Goal: Task Accomplishment & Management: Use online tool/utility

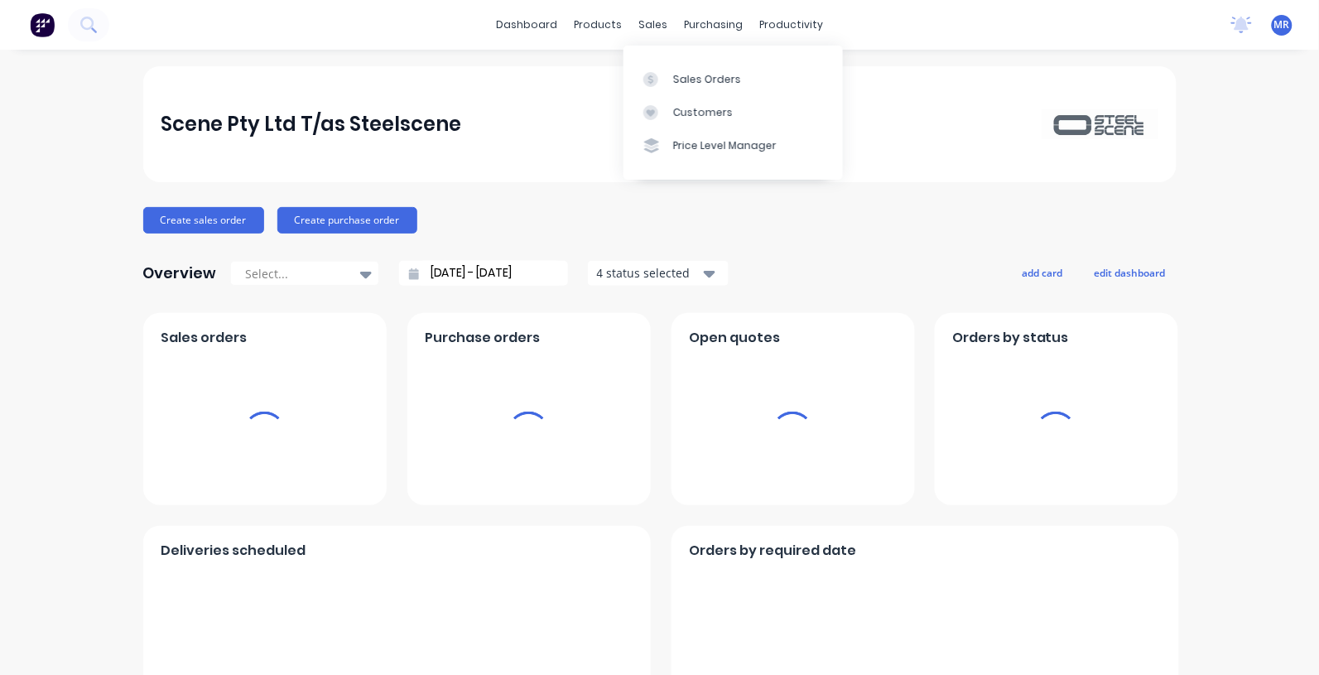
click at [649, 37] on div "sales" at bounding box center [653, 24] width 46 height 25
drag, startPoint x: 649, startPoint y: 37, endPoint x: 711, endPoint y: 83, distance: 77.0
click at [711, 83] on div "Sales Orders" at bounding box center [707, 79] width 68 height 15
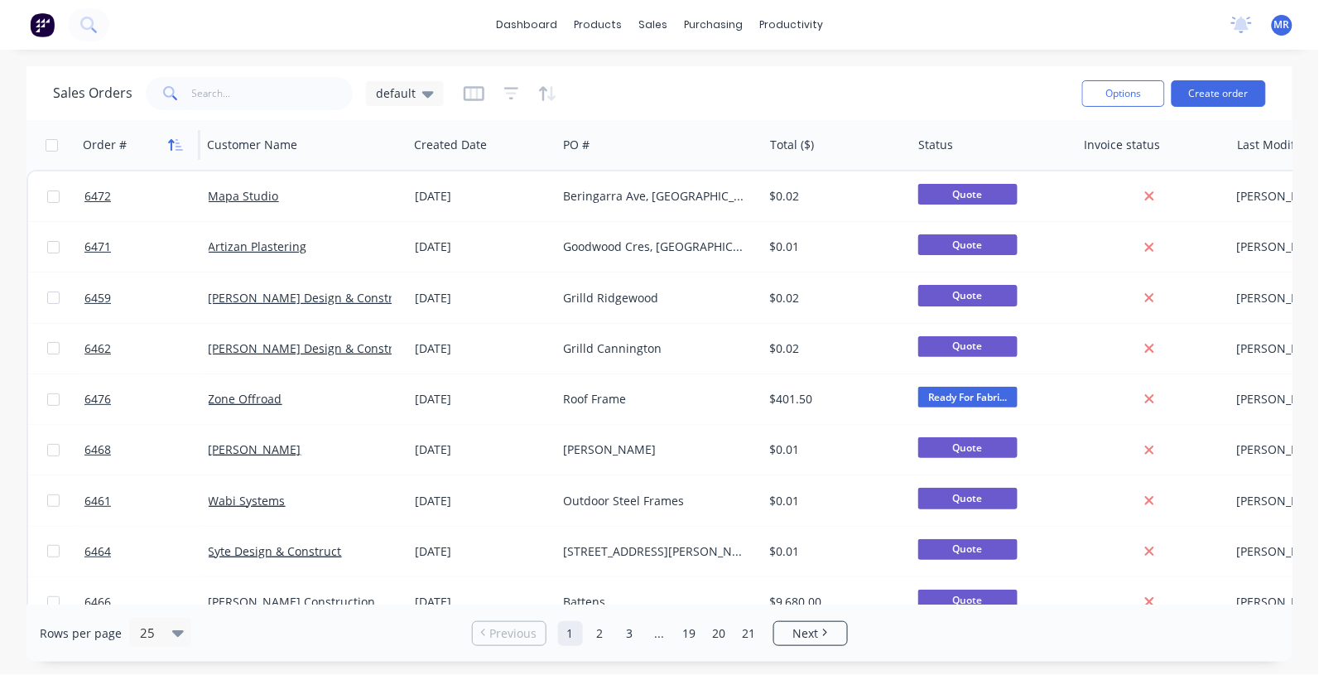
click at [174, 142] on icon "button" at bounding box center [172, 145] width 6 height 12
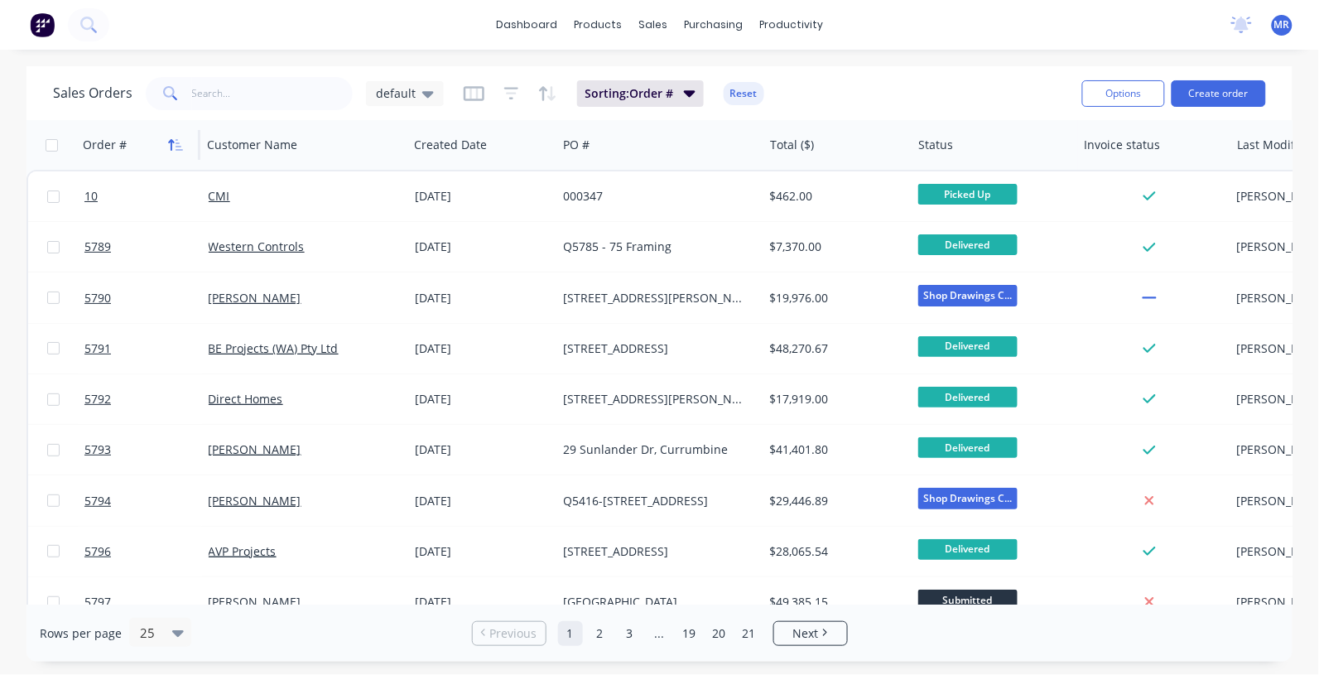
click at [179, 146] on icon "button" at bounding box center [179, 145] width 7 height 12
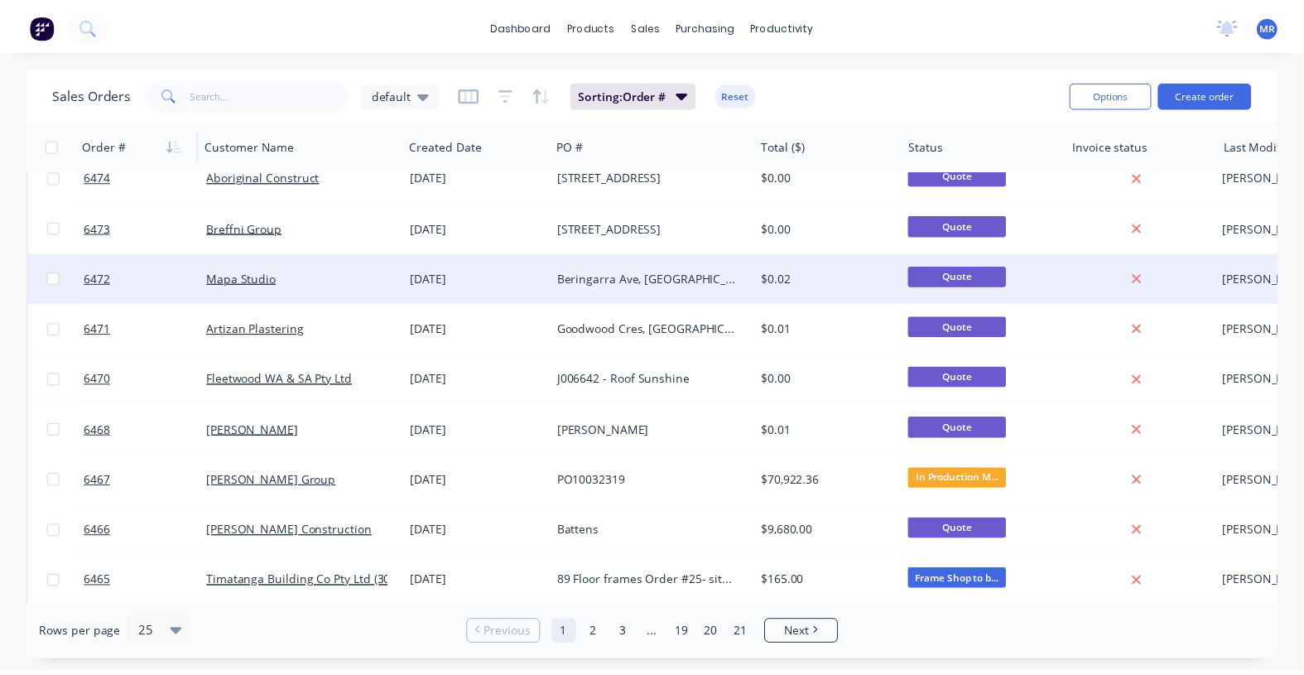
scroll to position [311, 0]
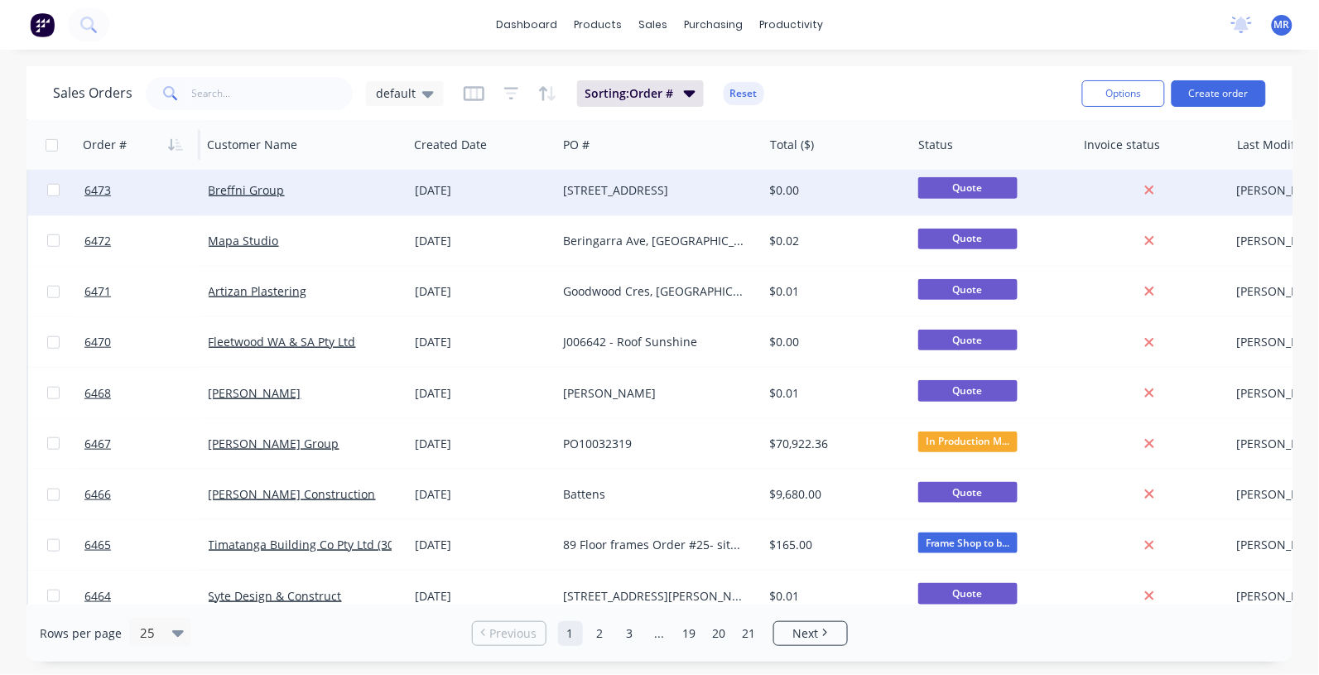
click at [605, 192] on div "[STREET_ADDRESS]" at bounding box center [655, 190] width 184 height 17
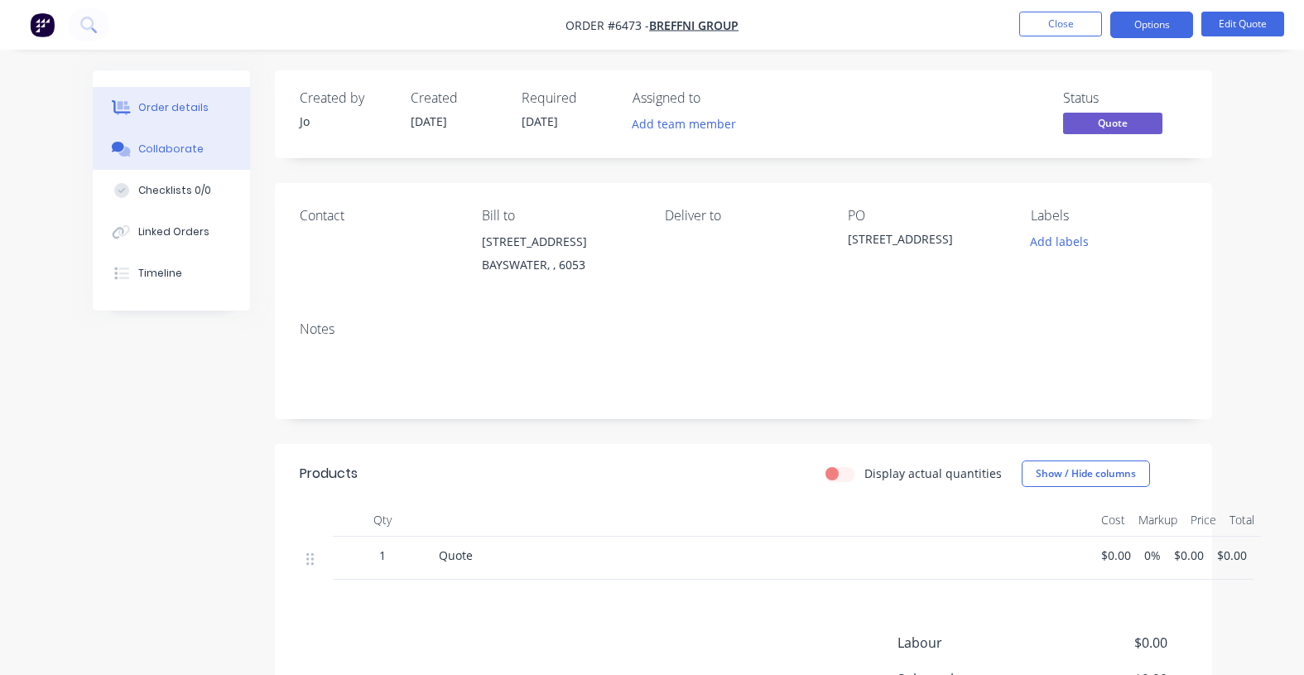
click at [182, 158] on button "Collaborate" at bounding box center [171, 148] width 157 height 41
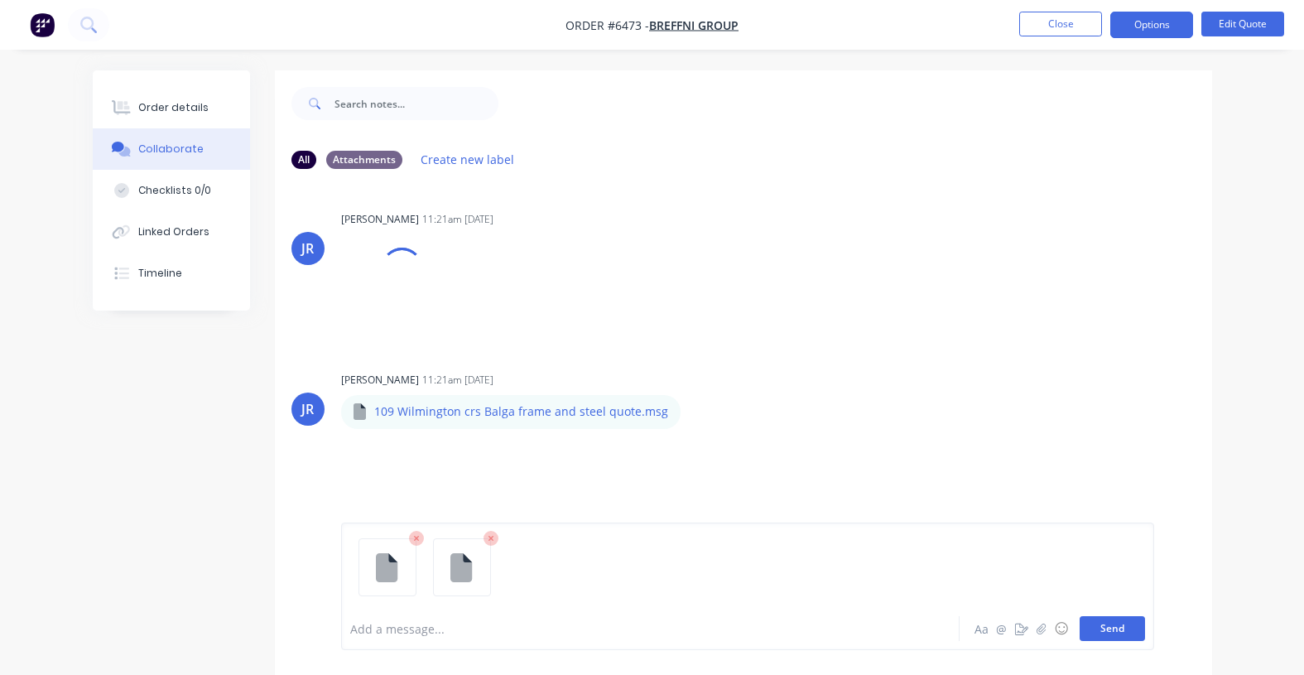
drag, startPoint x: 1124, startPoint y: 627, endPoint x: 1136, endPoint y: 628, distance: 12.5
click at [1123, 627] on button "Send" at bounding box center [1112, 628] width 65 height 25
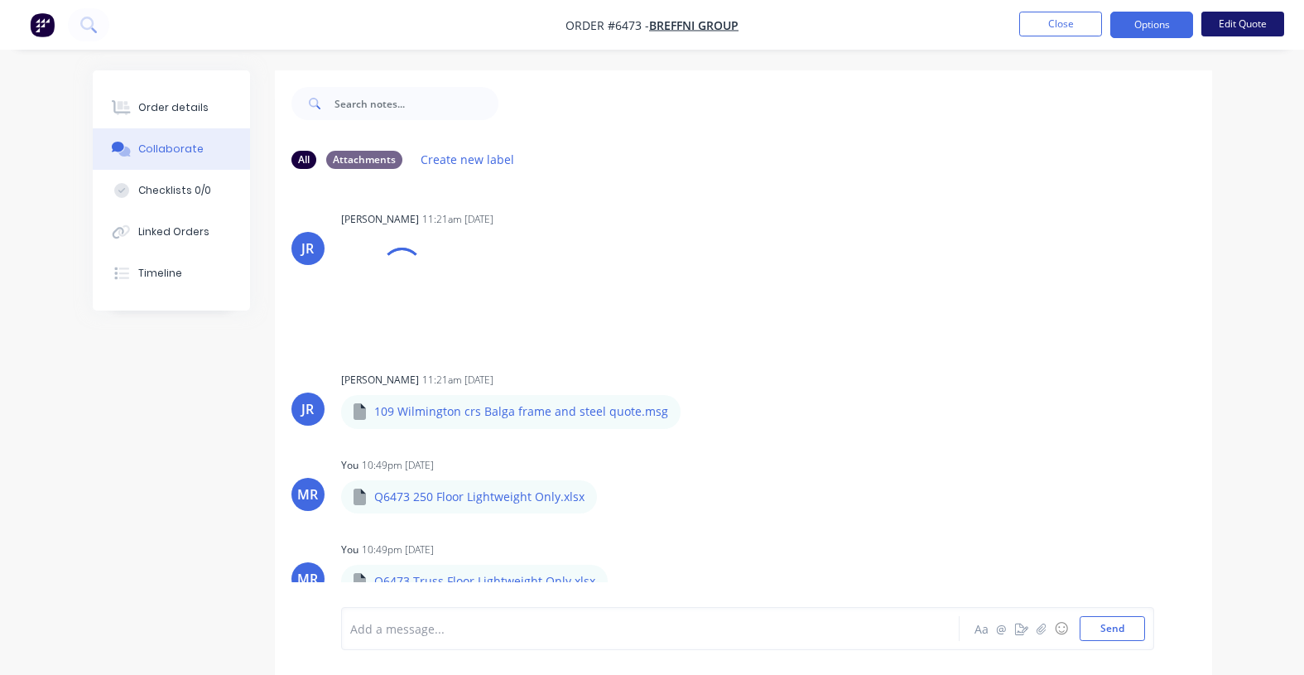
click at [1234, 17] on button "Edit Quote" at bounding box center [1243, 24] width 83 height 25
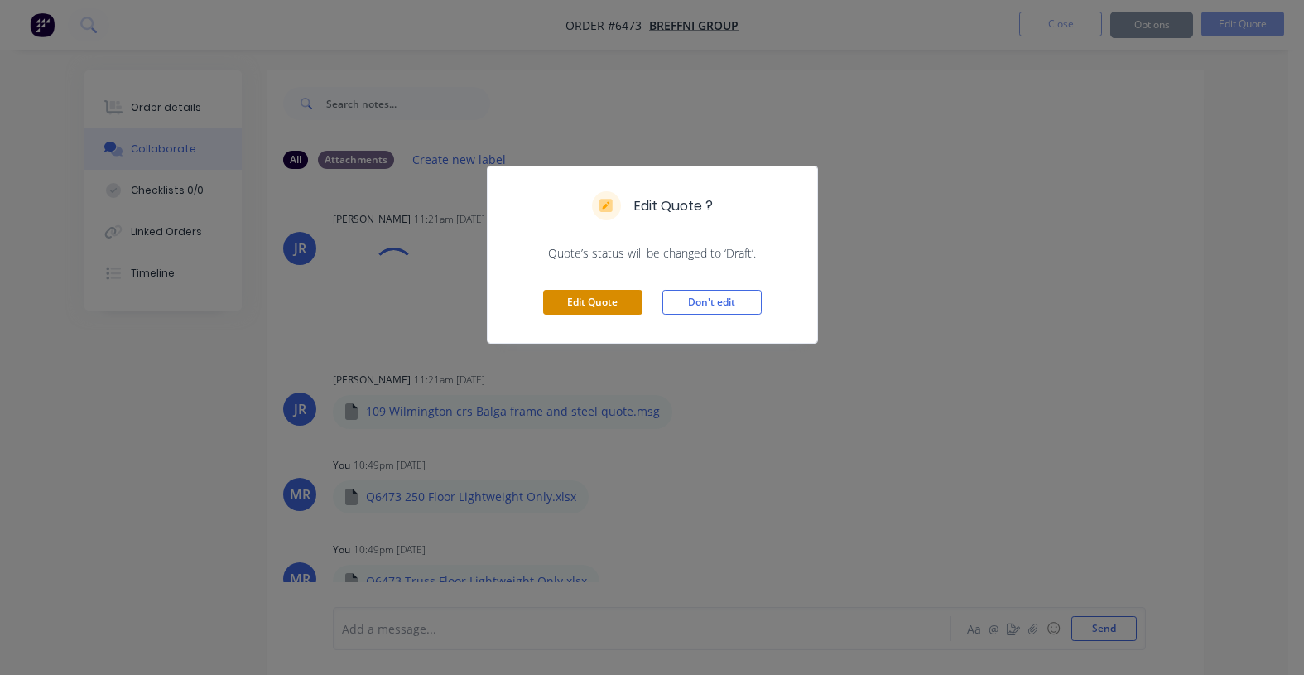
click at [598, 304] on button "Edit Quote" at bounding box center [592, 302] width 99 height 25
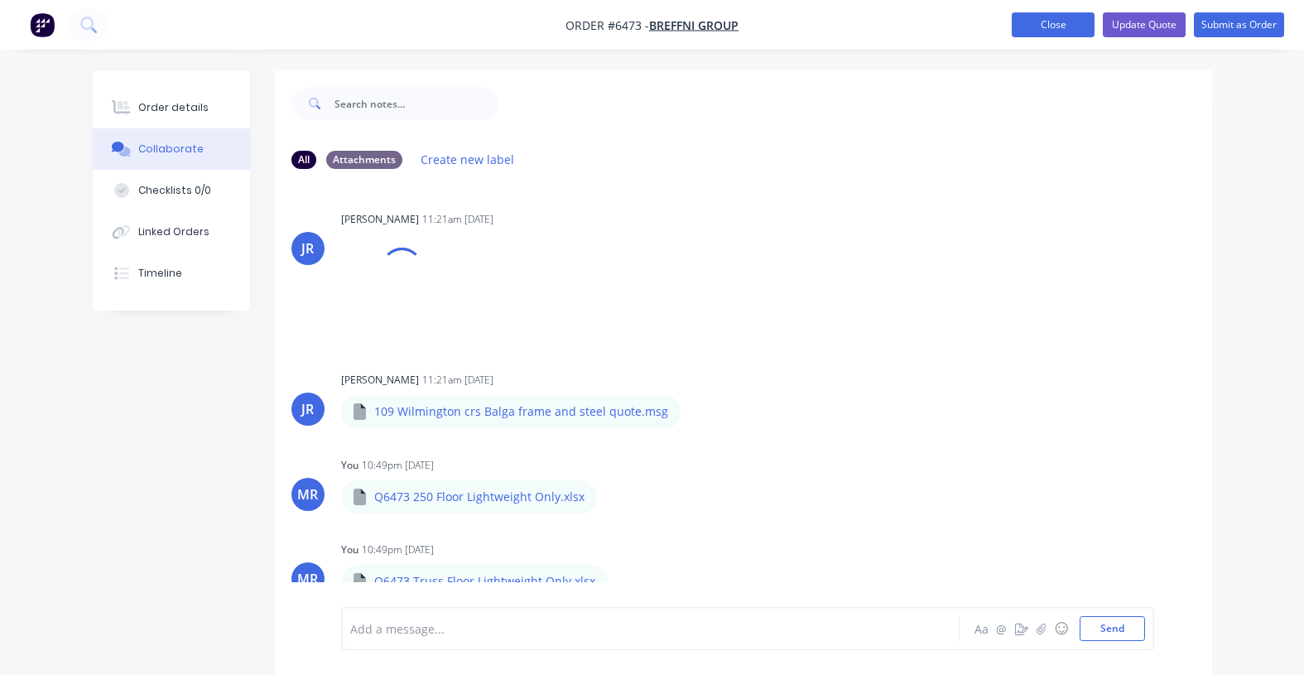
click at [1054, 27] on button "Close" at bounding box center [1053, 24] width 83 height 25
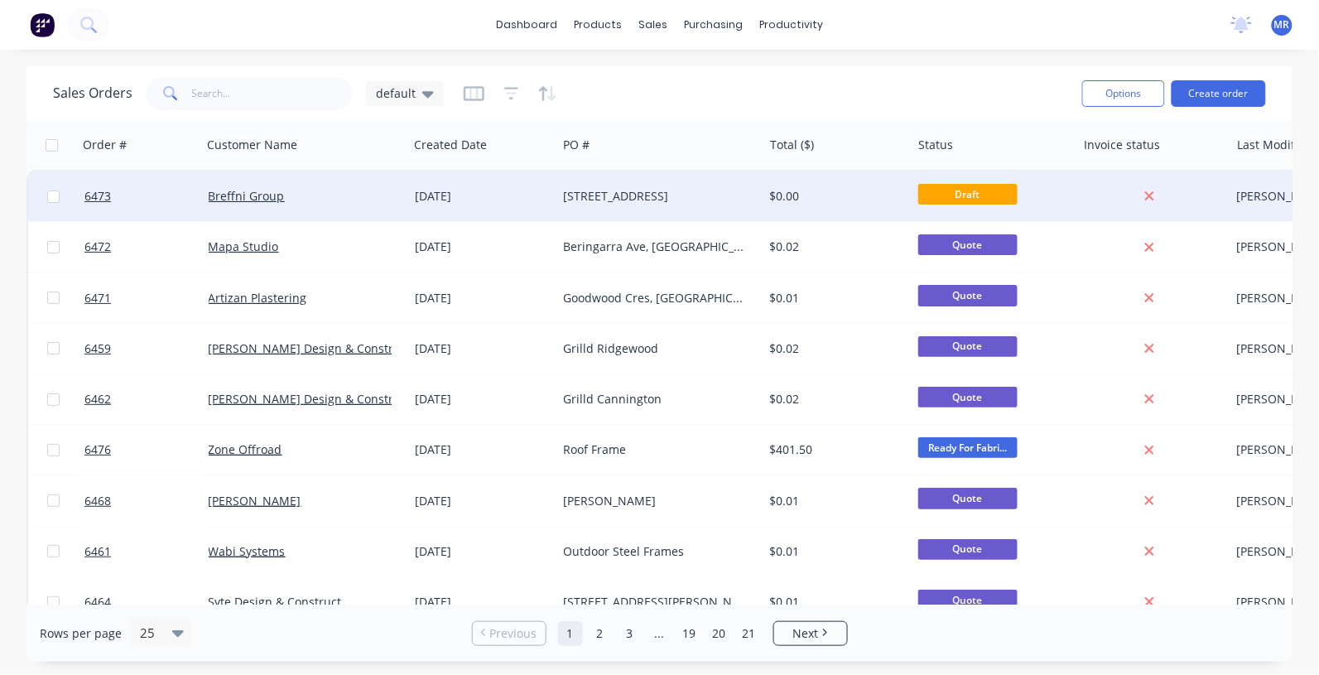
click at [672, 196] on div "[STREET_ADDRESS]" at bounding box center [655, 196] width 184 height 17
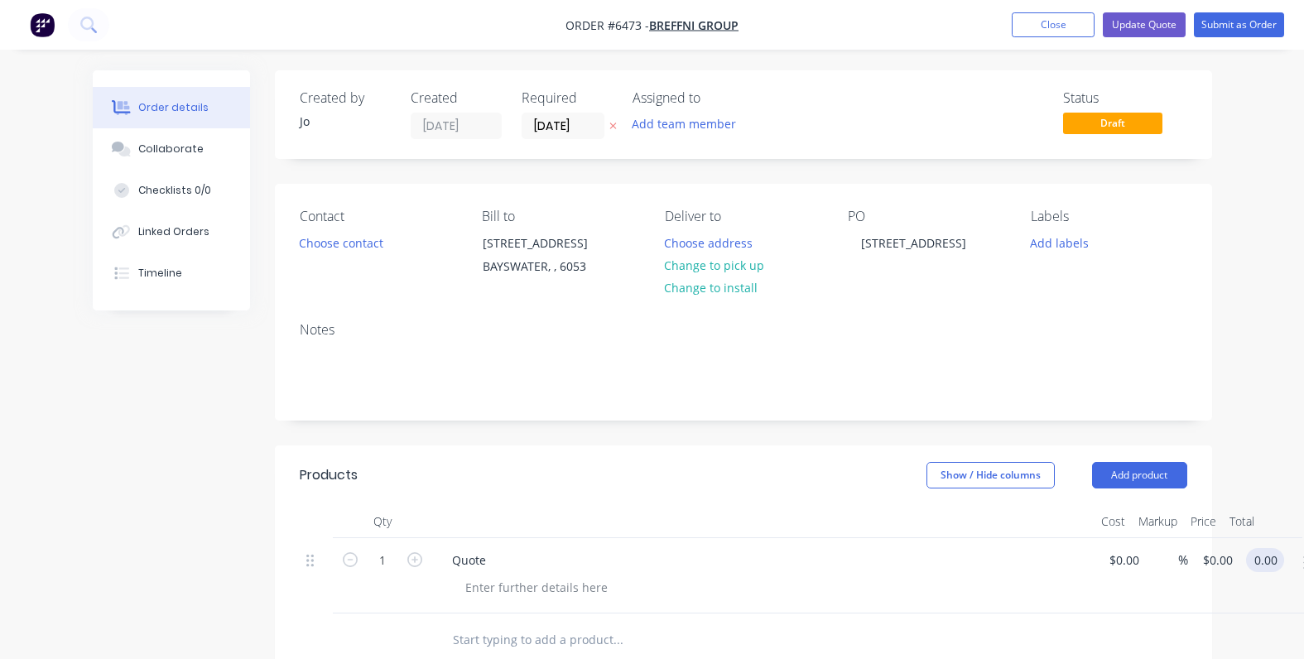
click at [1276, 553] on input "0.00" at bounding box center [1268, 560] width 31 height 24
type input "0.01"
type input "$0.01"
click at [1145, 21] on button "Update Quote" at bounding box center [1144, 24] width 83 height 25
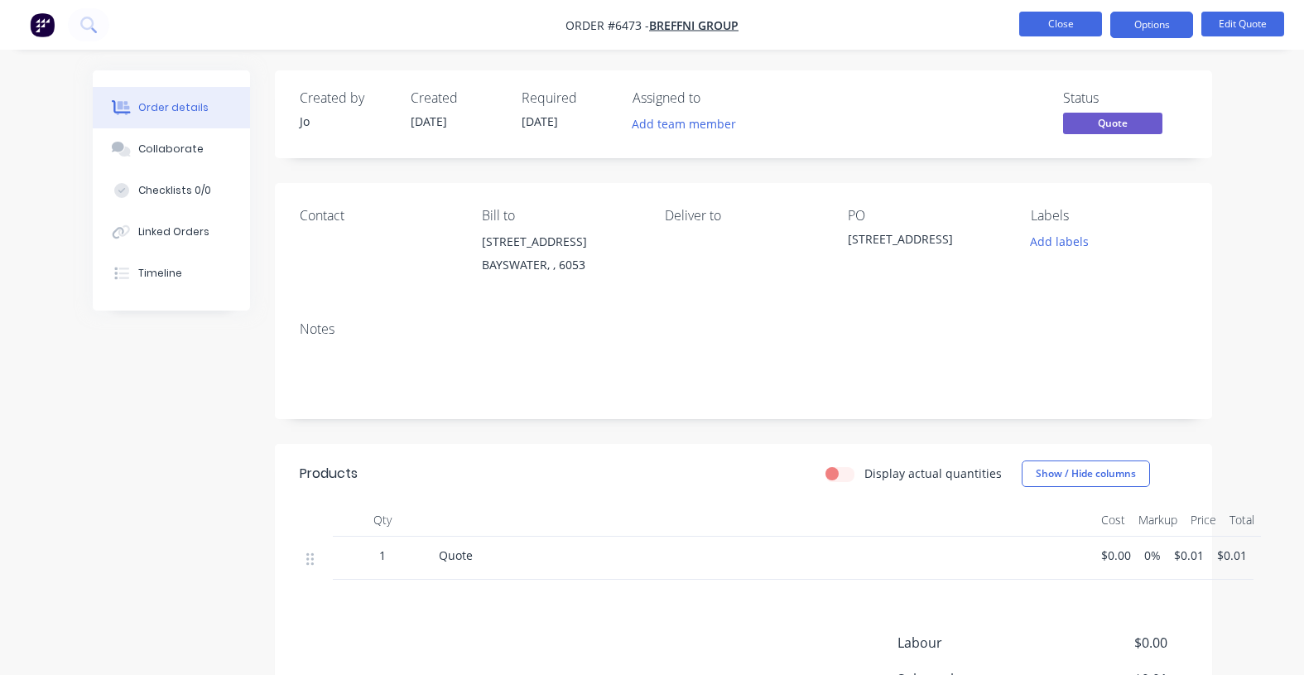
click at [1067, 26] on button "Close" at bounding box center [1061, 24] width 83 height 25
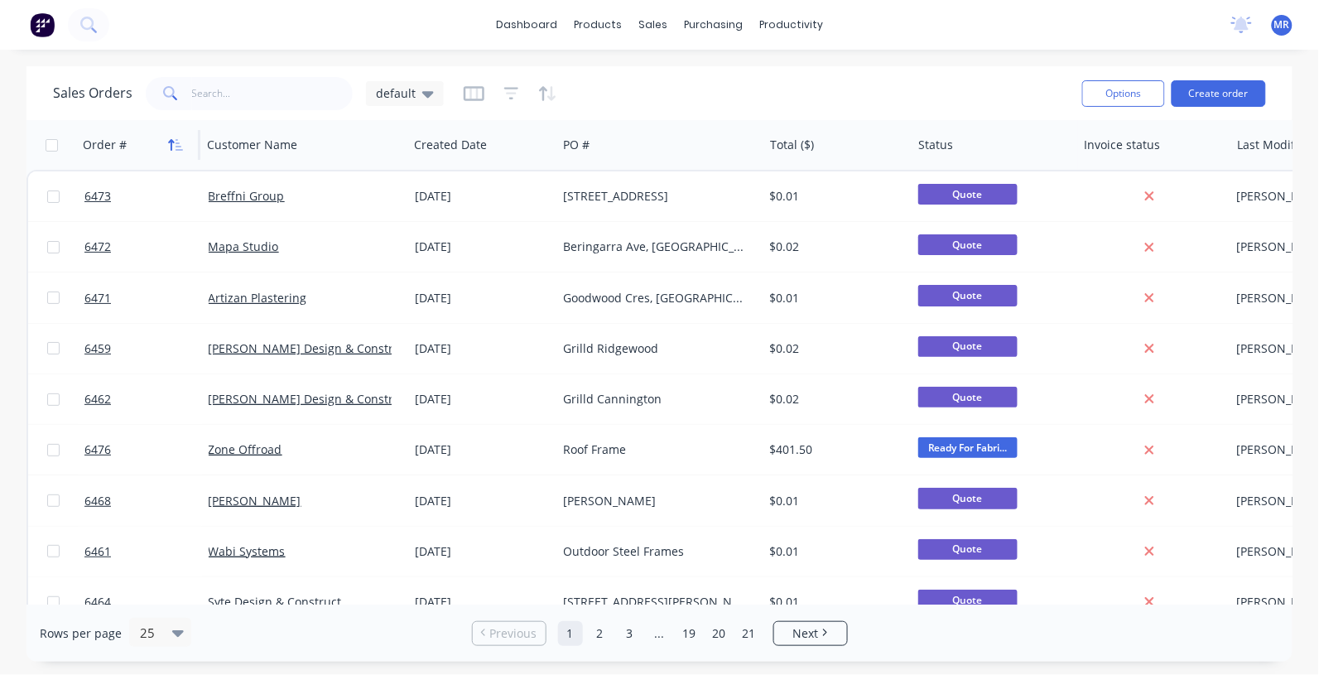
click at [171, 138] on icon "button" at bounding box center [175, 144] width 15 height 13
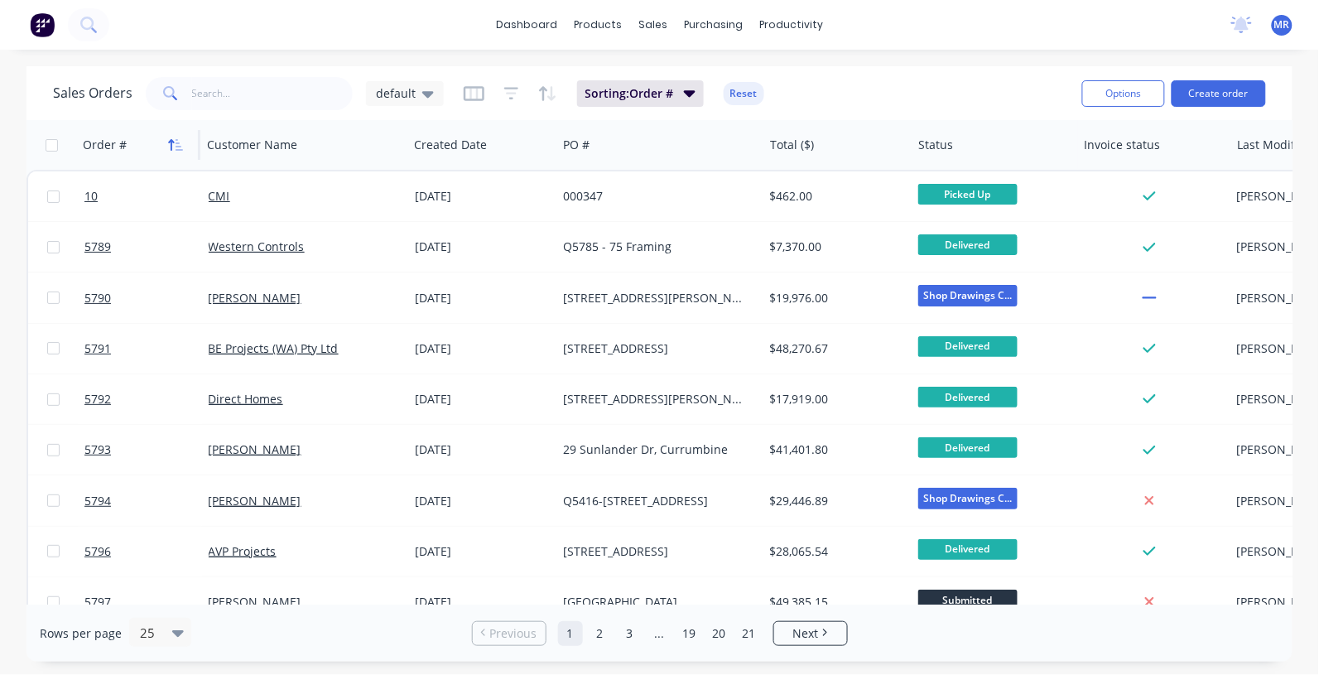
click at [172, 138] on icon "button" at bounding box center [175, 144] width 15 height 13
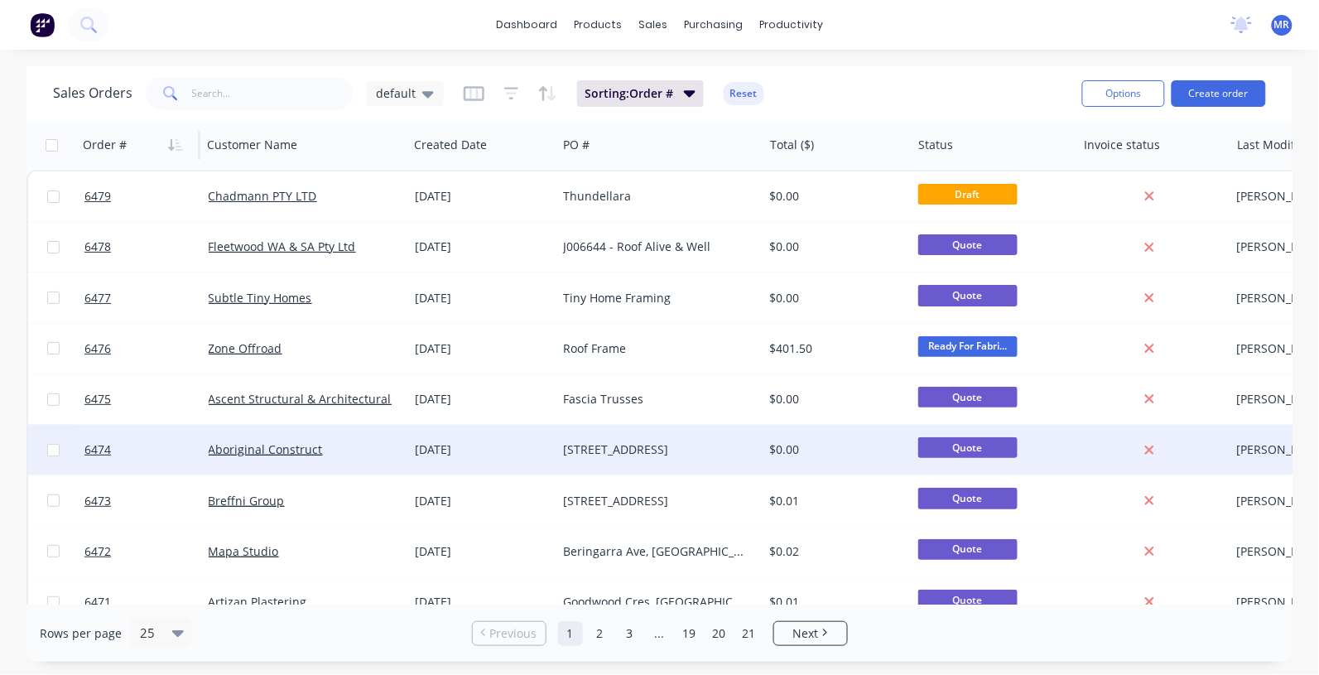
click at [619, 441] on div "[STREET_ADDRESS]" at bounding box center [655, 449] width 184 height 17
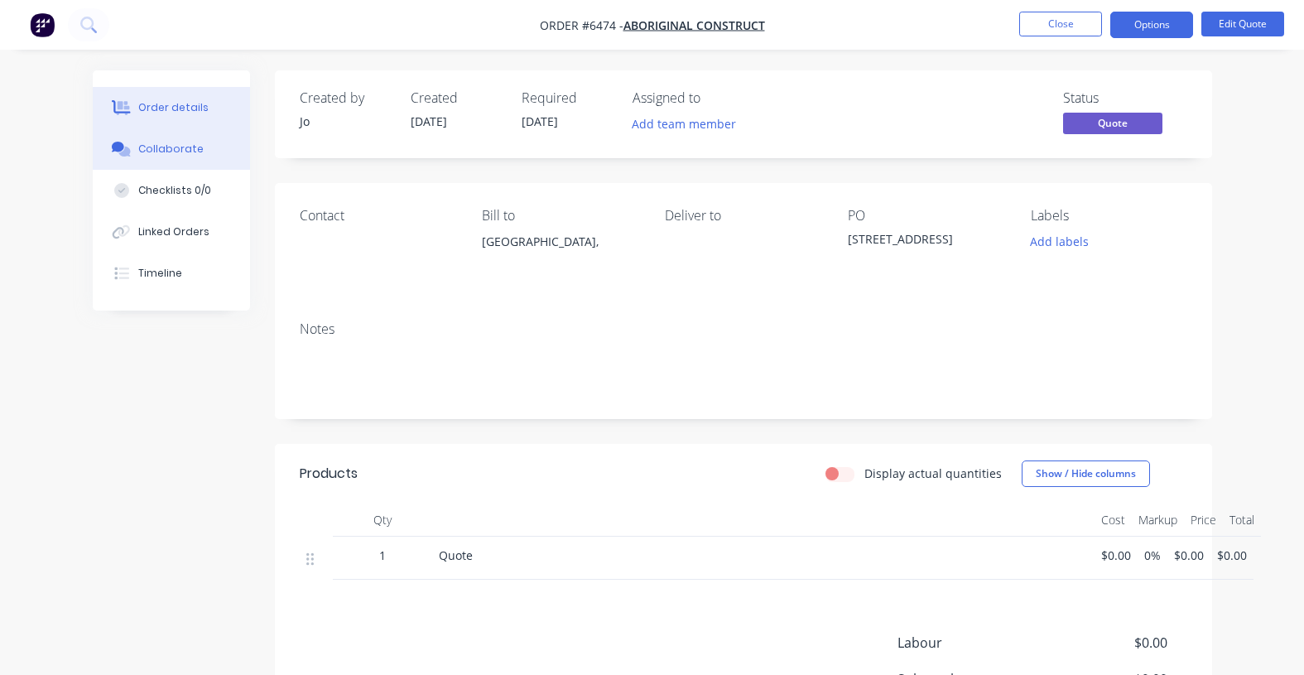
click at [167, 155] on div "Collaborate" at bounding box center [170, 149] width 65 height 15
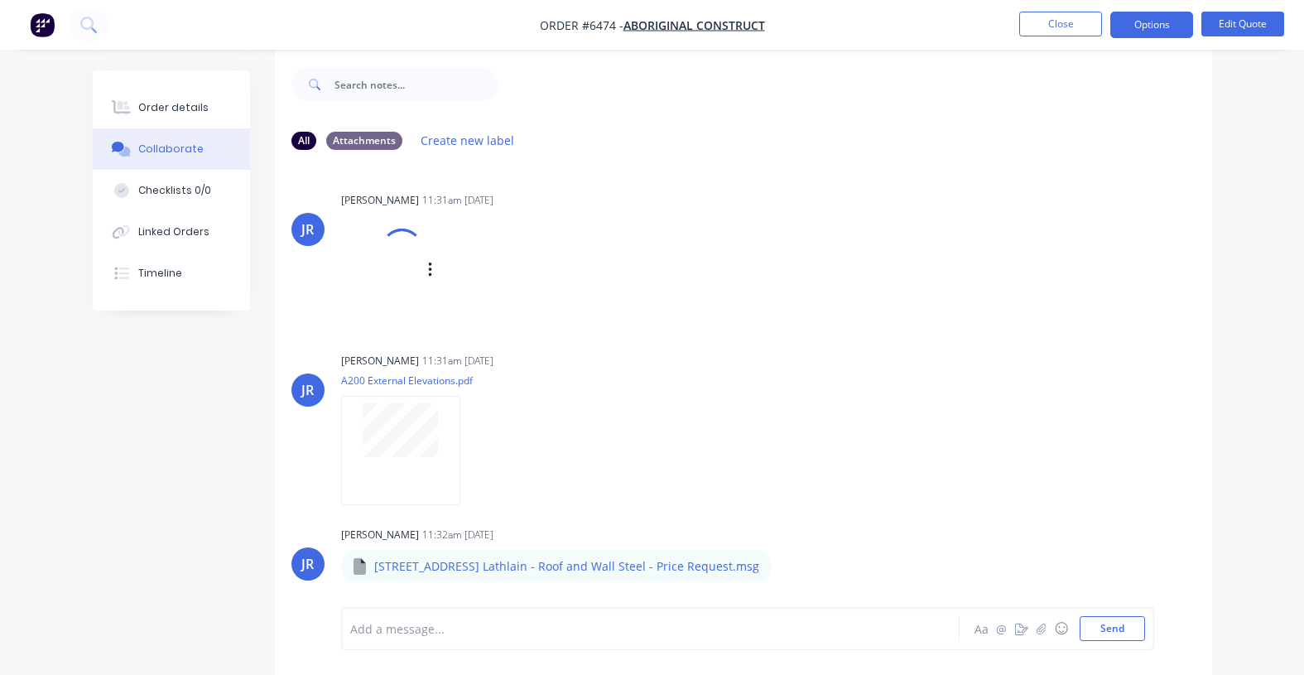
scroll to position [26, 0]
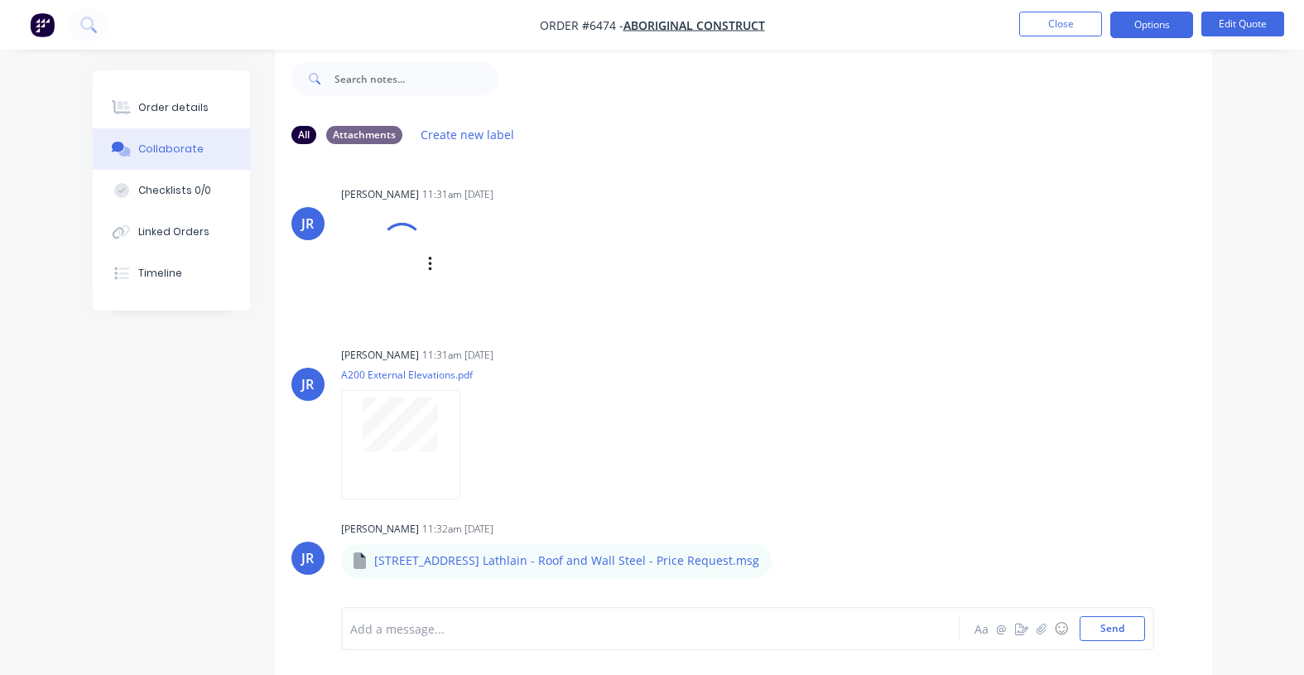
click at [403, 270] on div at bounding box center [382, 264] width 82 height 109
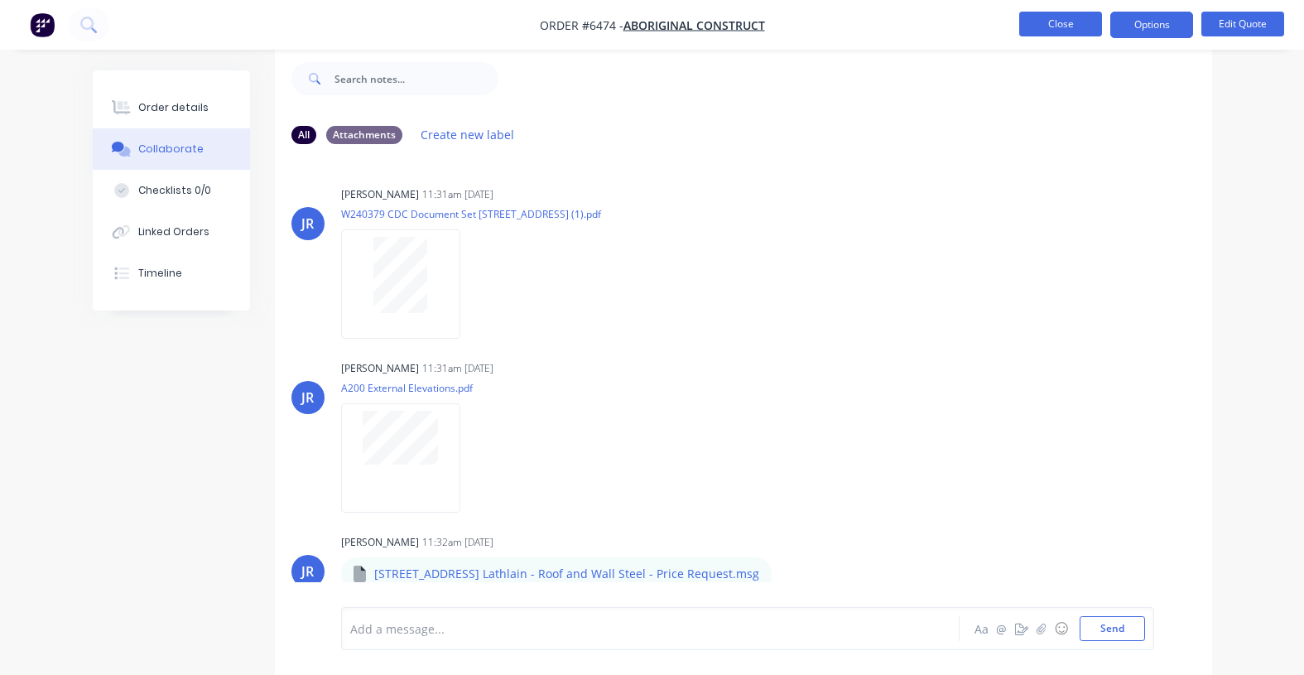
click at [1045, 30] on button "Close" at bounding box center [1061, 24] width 83 height 25
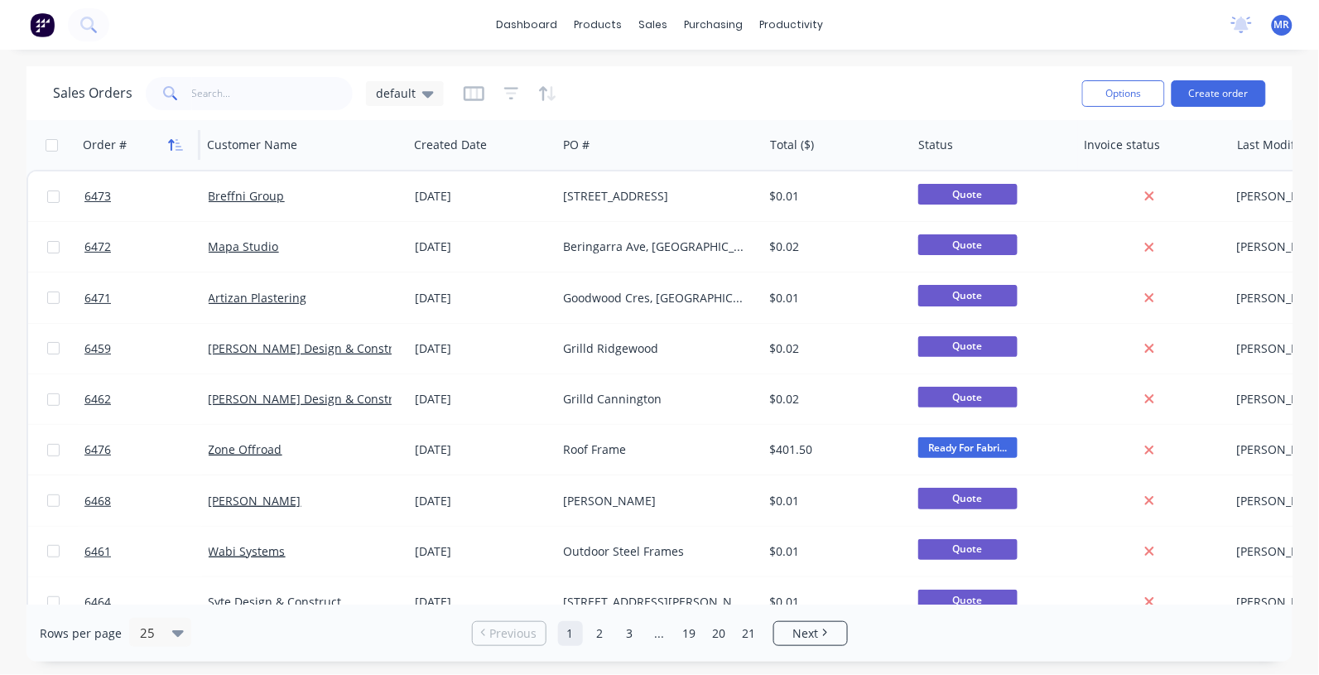
click at [176, 150] on icon "button" at bounding box center [175, 144] width 15 height 13
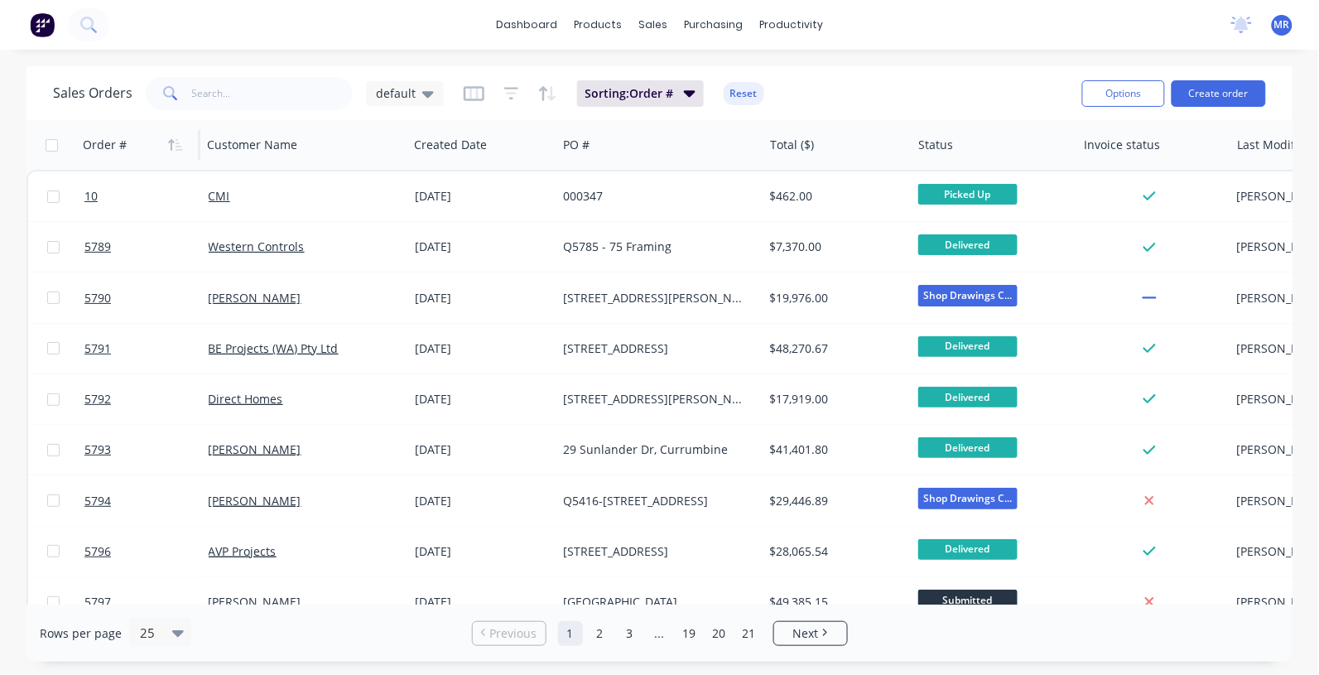
click at [176, 150] on icon "button" at bounding box center [175, 144] width 15 height 13
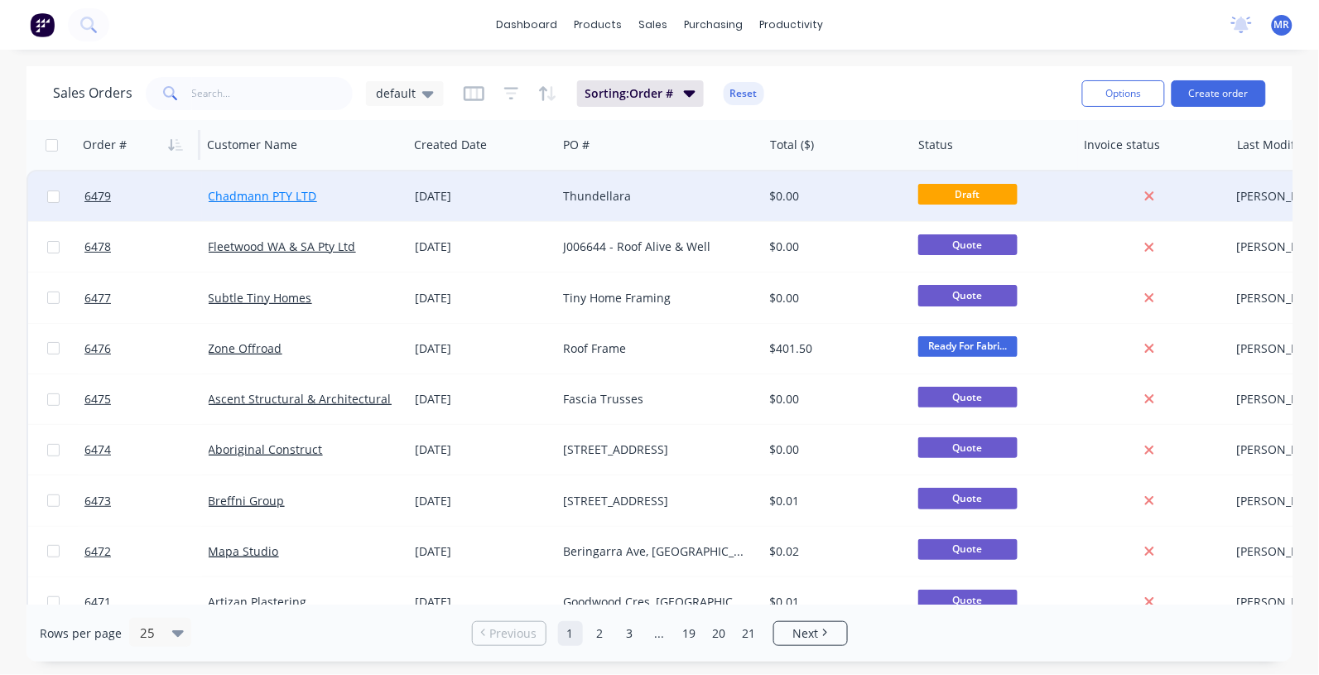
click at [274, 195] on link "Chadmann PTY LTD" at bounding box center [263, 196] width 108 height 16
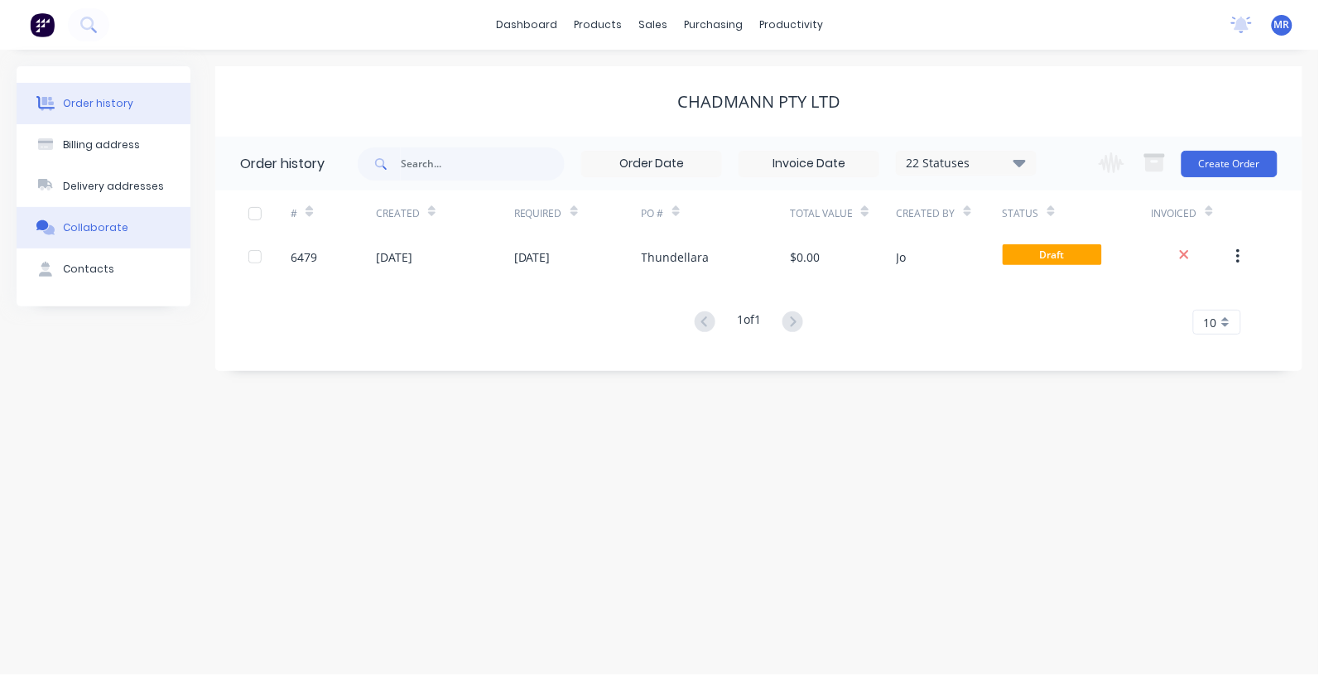
click at [114, 229] on div "Collaborate" at bounding box center [95, 227] width 65 height 15
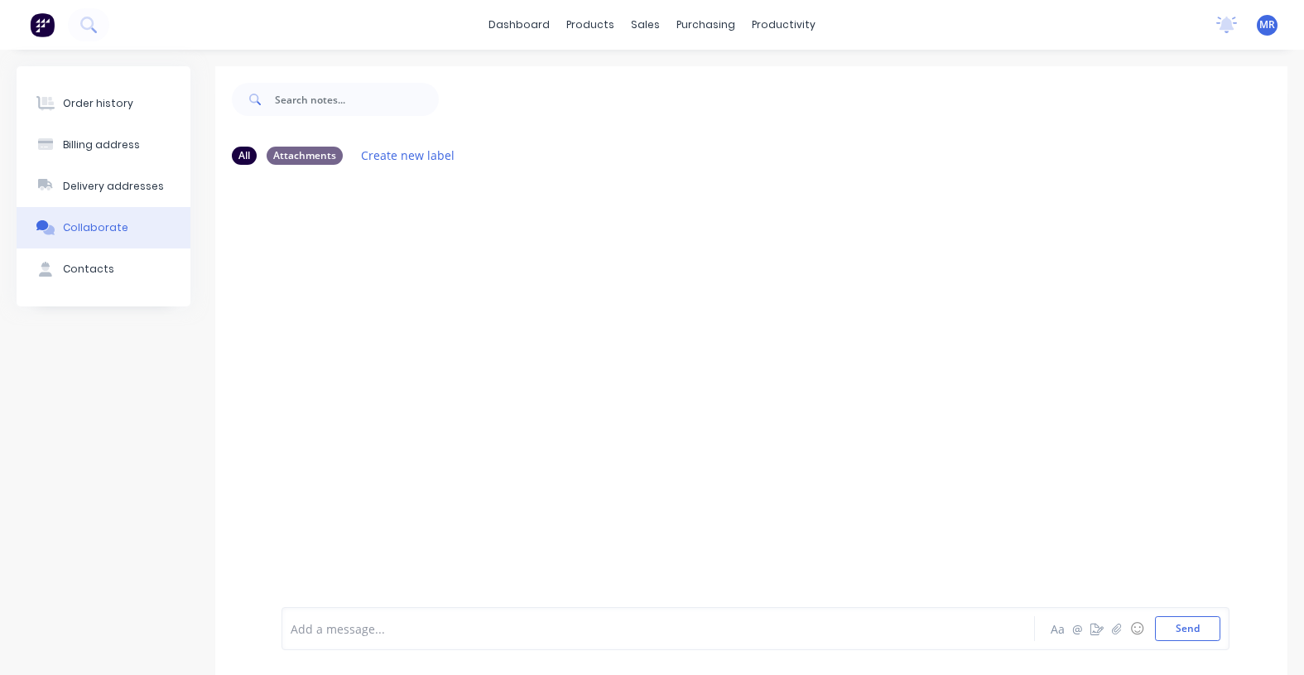
click at [411, 276] on div at bounding box center [751, 390] width 1073 height 425
